Goal: Information Seeking & Learning: Learn about a topic

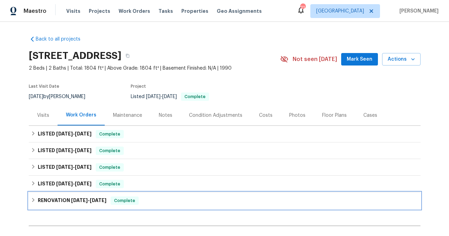
click at [62, 196] on div "RENOVATION [DATE] - [DATE] Complete" at bounding box center [225, 200] width 392 height 17
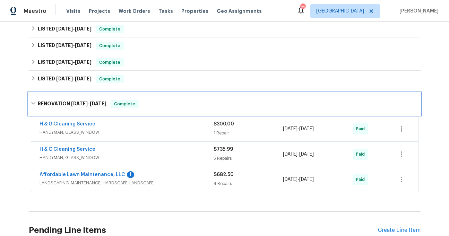
scroll to position [131, 0]
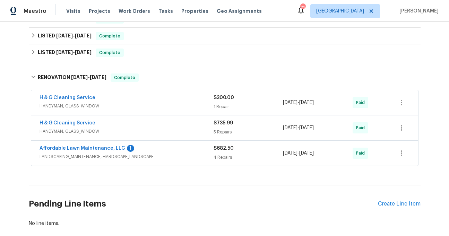
click at [110, 159] on span "LANDSCAPING_MAINTENANCE, HARDSCAPE_LANDSCAPE" at bounding box center [127, 156] width 174 height 7
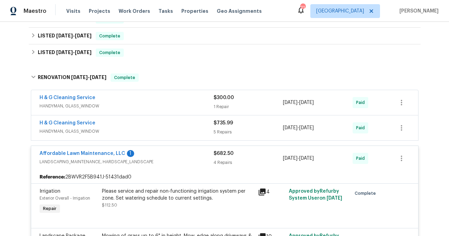
click at [114, 125] on div "H & G Cleaning Service" at bounding box center [127, 124] width 174 height 8
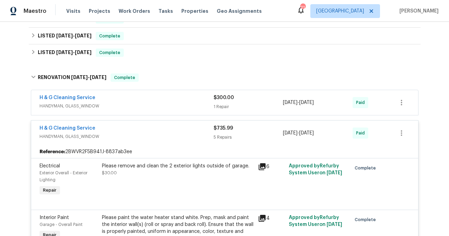
click at [110, 101] on div "H & G Cleaning Service" at bounding box center [127, 98] width 174 height 8
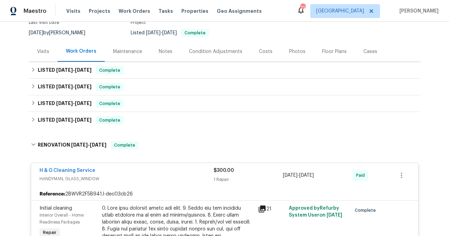
scroll to position [11, 0]
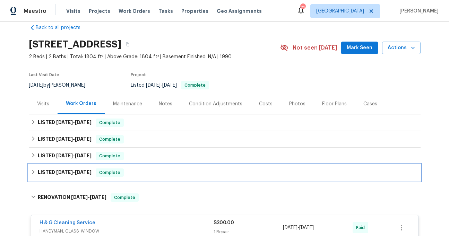
click at [99, 170] on div "LISTED [DATE] - [DATE] Complete" at bounding box center [224, 172] width 387 height 8
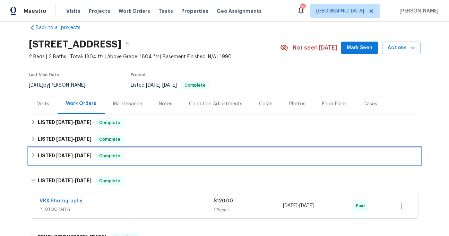
click at [97, 160] on div "LISTED [DATE] - [DATE] Complete" at bounding box center [225, 156] width 392 height 17
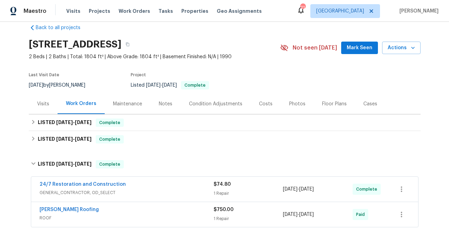
click at [103, 213] on div "[PERSON_NAME] Roofing" at bounding box center [127, 210] width 174 height 8
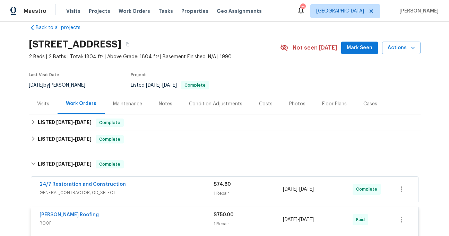
click at [104, 191] on span "GENERAL_CONTRACTOR, OD_SELECT" at bounding box center [127, 192] width 174 height 7
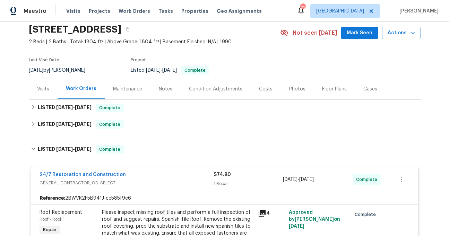
scroll to position [0, 0]
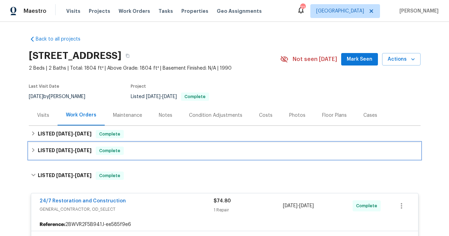
click at [85, 154] on h6 "LISTED [DATE] - [DATE]" at bounding box center [65, 151] width 54 height 8
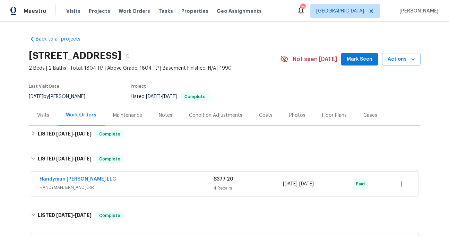
click at [117, 188] on span "HANDYMAN, BRN_AND_LRR" at bounding box center [127, 187] width 174 height 7
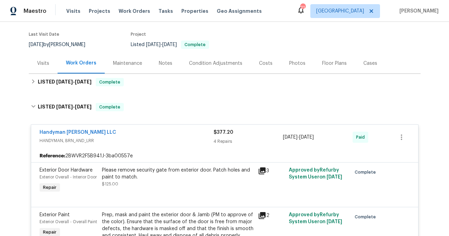
scroll to position [32, 0]
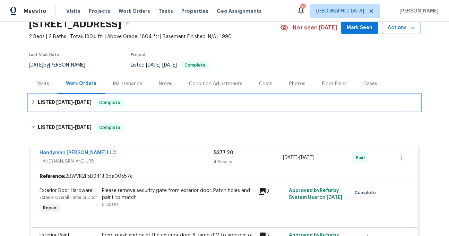
click at [87, 107] on div "LISTED [DATE] - [DATE] Complete" at bounding box center [225, 102] width 392 height 17
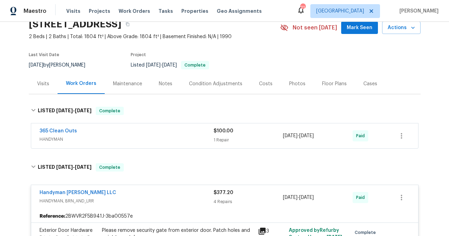
click at [87, 136] on div "365 Clean Outs HANDYMAN" at bounding box center [127, 135] width 174 height 15
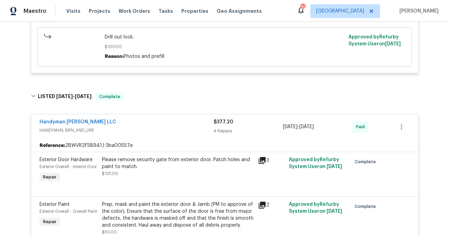
scroll to position [0, 0]
